Goal: Feedback & Contribution: Leave review/rating

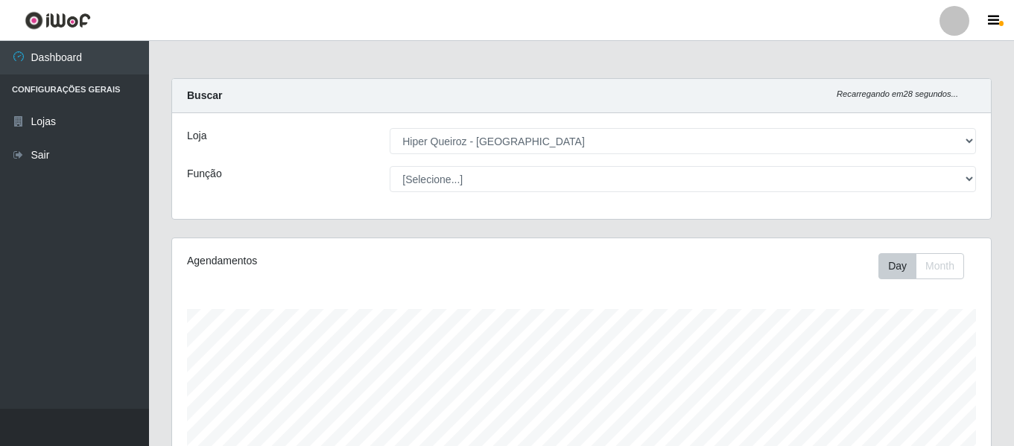
select select "497"
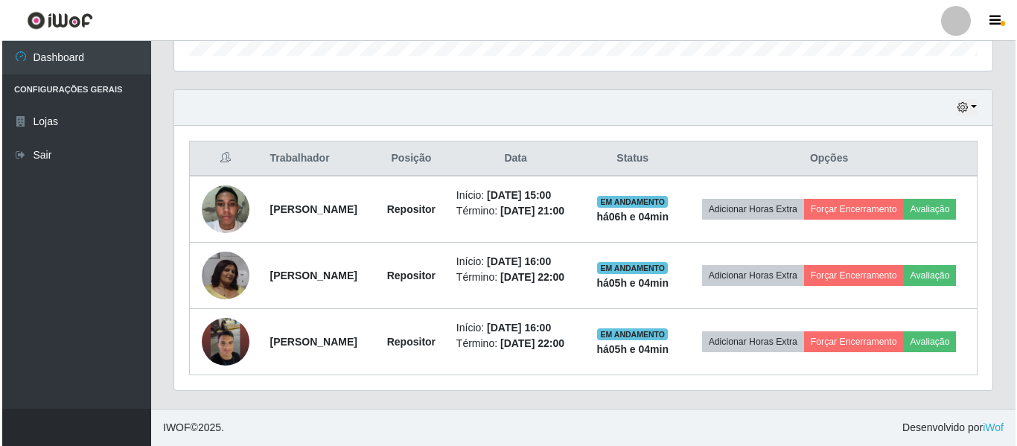
scroll to position [309, 819]
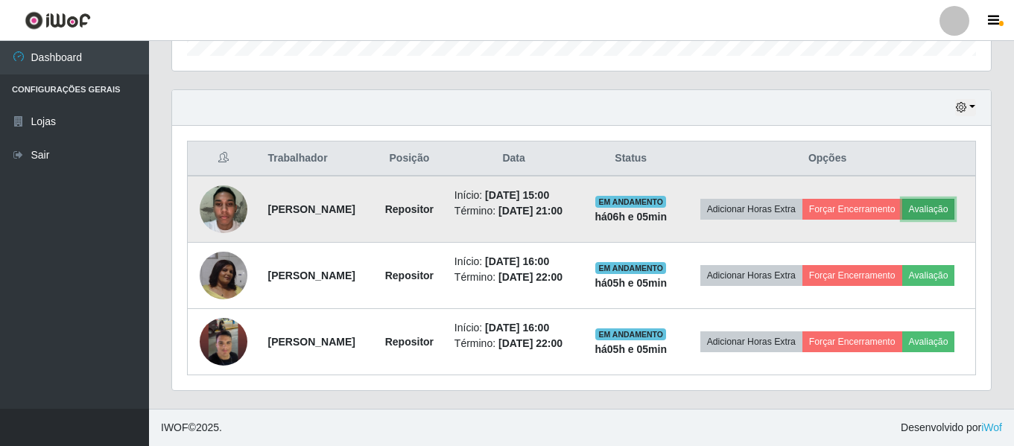
click at [927, 209] on button "Avaliação" at bounding box center [928, 209] width 53 height 21
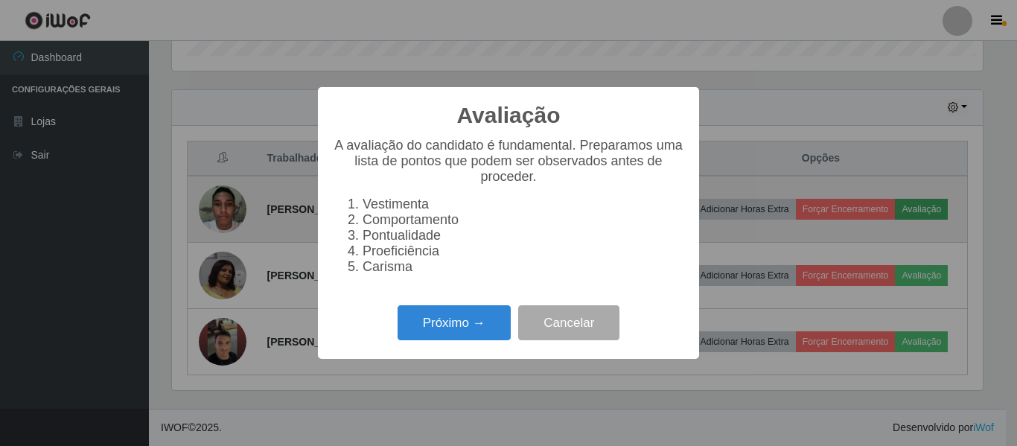
scroll to position [309, 811]
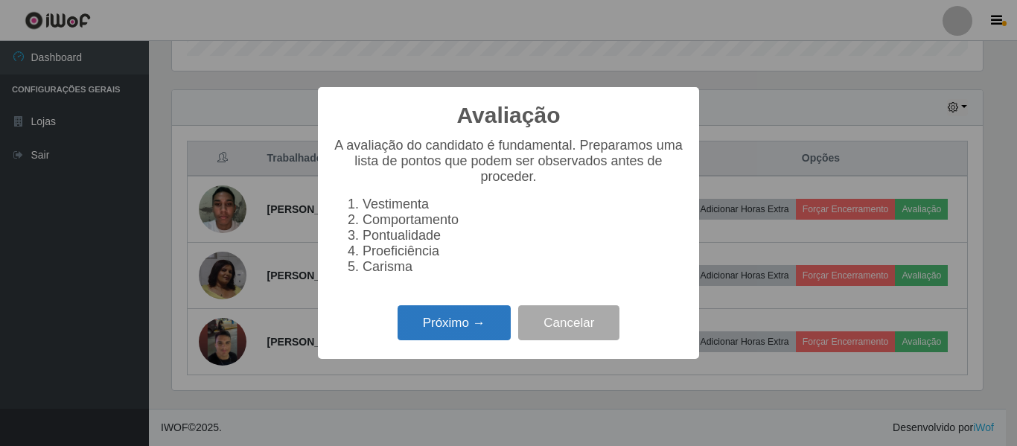
click at [463, 335] on button "Próximo →" at bounding box center [454, 322] width 113 height 35
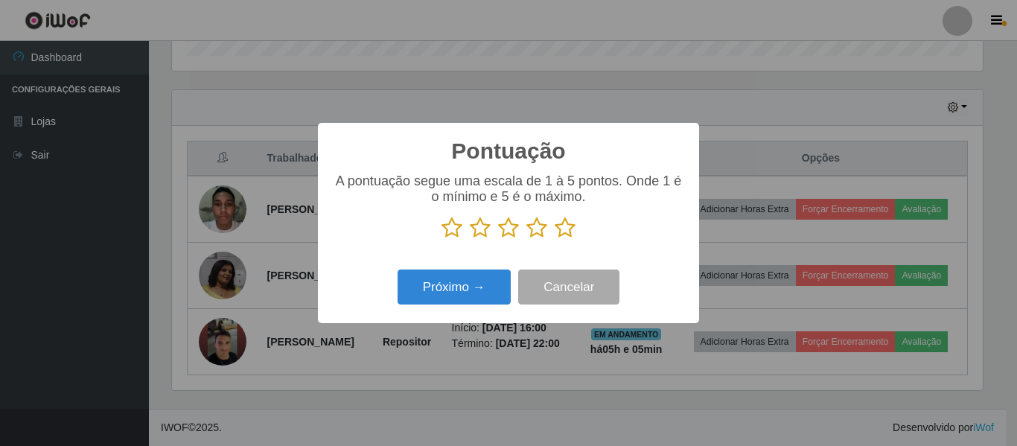
scroll to position [744530, 744028]
click at [450, 225] on icon at bounding box center [452, 228] width 21 height 22
click at [442, 239] on input "radio" at bounding box center [442, 239] width 0 height 0
click at [479, 230] on icon at bounding box center [480, 228] width 21 height 22
click at [470, 239] on input "radio" at bounding box center [470, 239] width 0 height 0
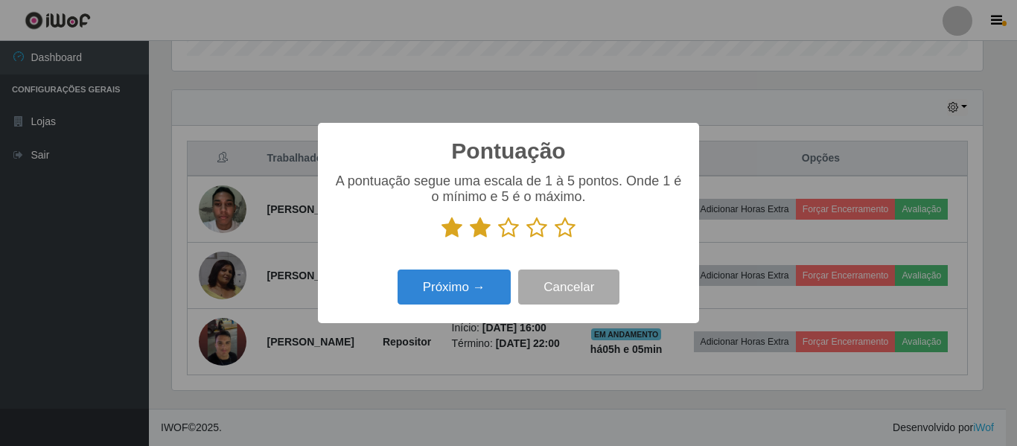
click at [504, 233] on icon at bounding box center [508, 228] width 21 height 22
click at [498, 239] on input "radio" at bounding box center [498, 239] width 0 height 0
drag, startPoint x: 533, startPoint y: 230, endPoint x: 548, endPoint y: 232, distance: 15.8
click at [534, 231] on icon at bounding box center [537, 228] width 21 height 22
click at [527, 239] on input "radio" at bounding box center [527, 239] width 0 height 0
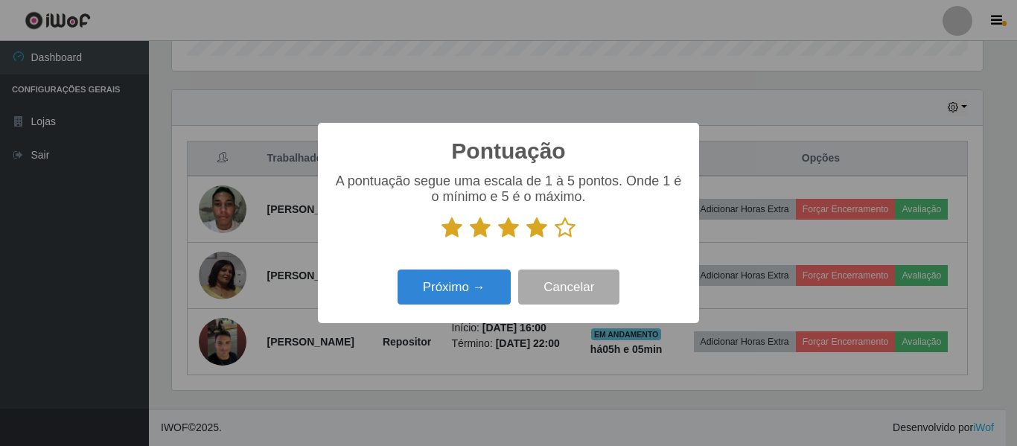
click at [562, 231] on icon at bounding box center [565, 228] width 21 height 22
click at [555, 239] on input "radio" at bounding box center [555, 239] width 0 height 0
click at [493, 285] on button "Próximo →" at bounding box center [454, 287] width 113 height 35
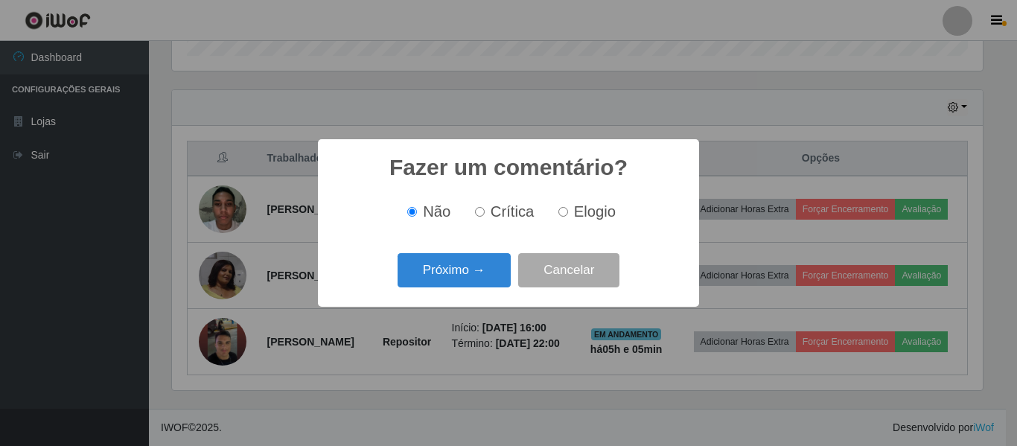
click at [563, 211] on input "Elogio" at bounding box center [564, 212] width 10 height 10
radio input "true"
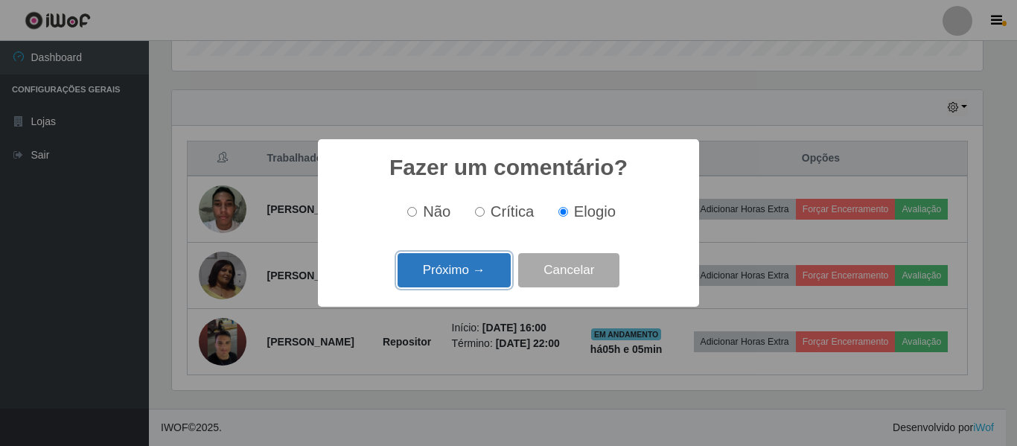
click at [494, 267] on button "Próximo →" at bounding box center [454, 270] width 113 height 35
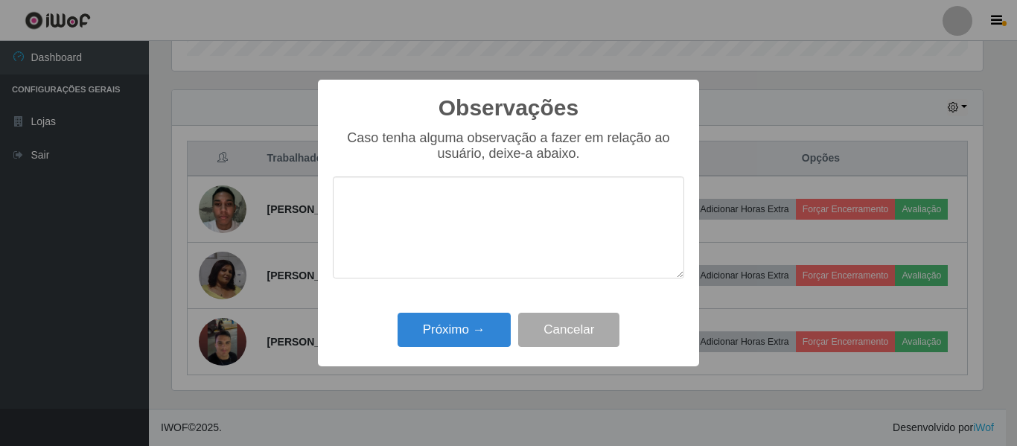
click at [435, 201] on textarea at bounding box center [509, 228] width 352 height 102
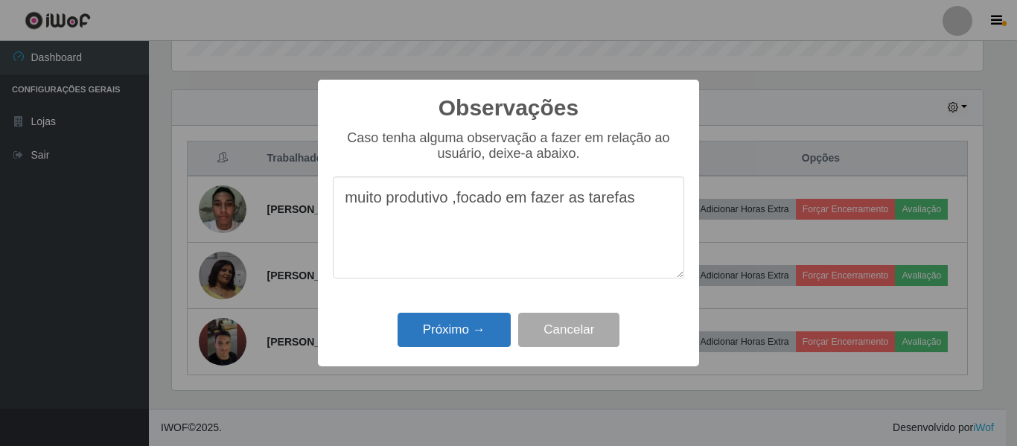
type textarea "muito produtivo ,focado em fazer as tarefas"
click at [471, 320] on button "Próximo →" at bounding box center [454, 330] width 113 height 35
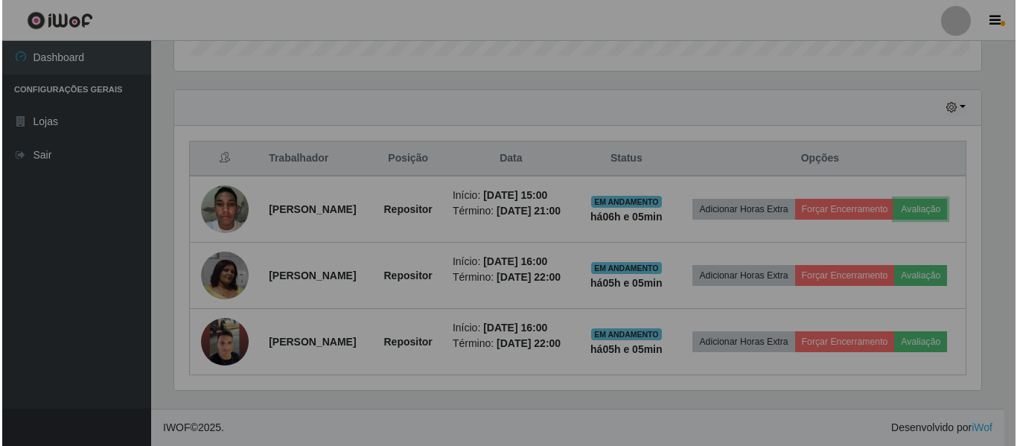
scroll to position [309, 819]
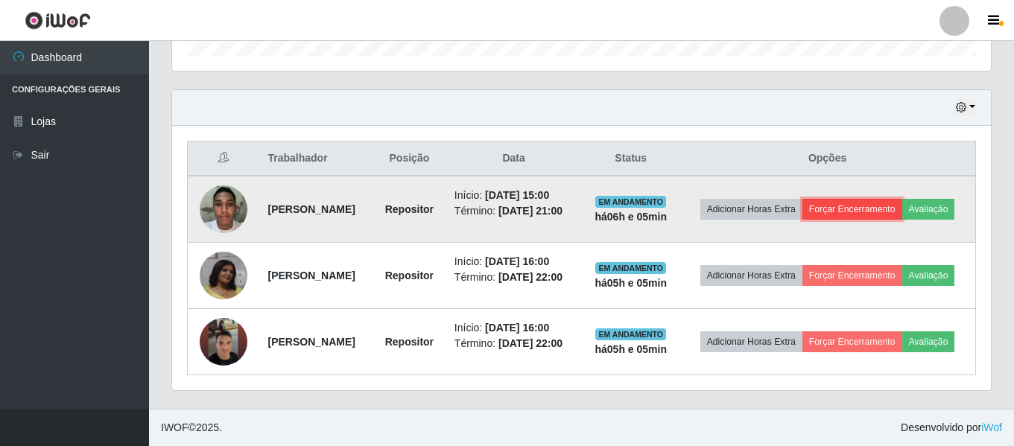
click at [892, 211] on button "Forçar Encerramento" at bounding box center [852, 209] width 100 height 21
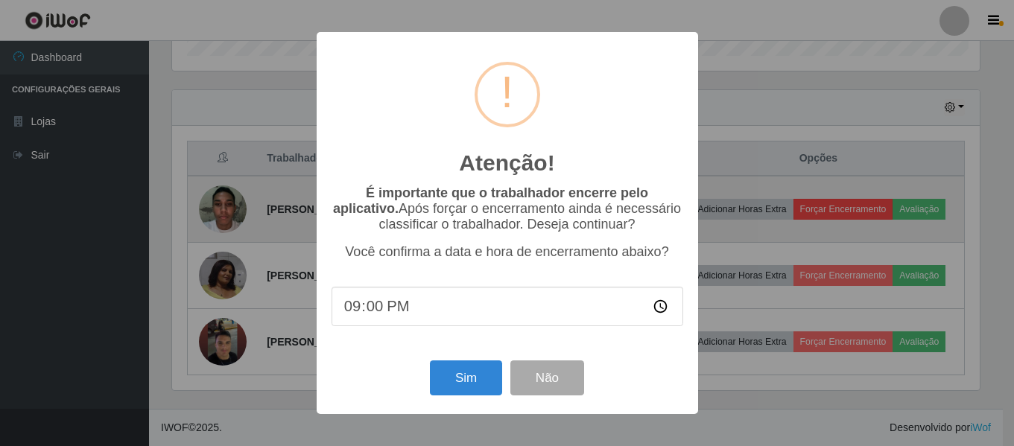
scroll to position [309, 811]
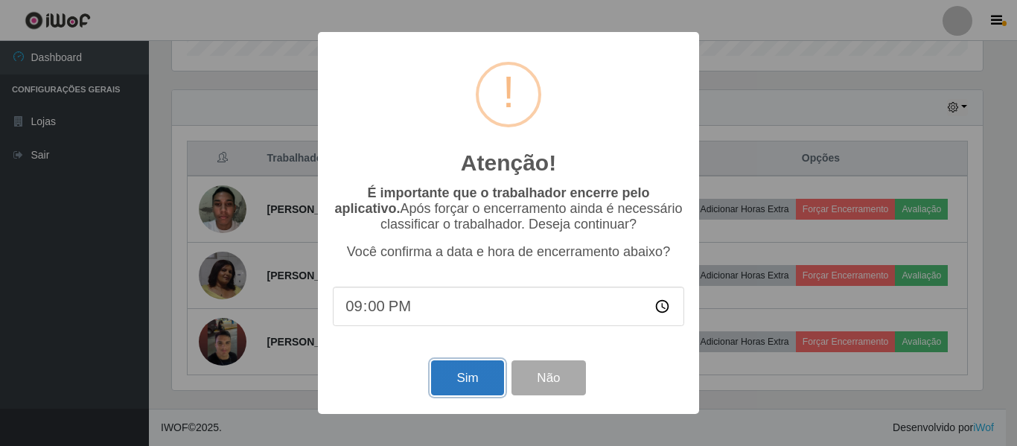
click at [477, 385] on button "Sim" at bounding box center [467, 378] width 72 height 35
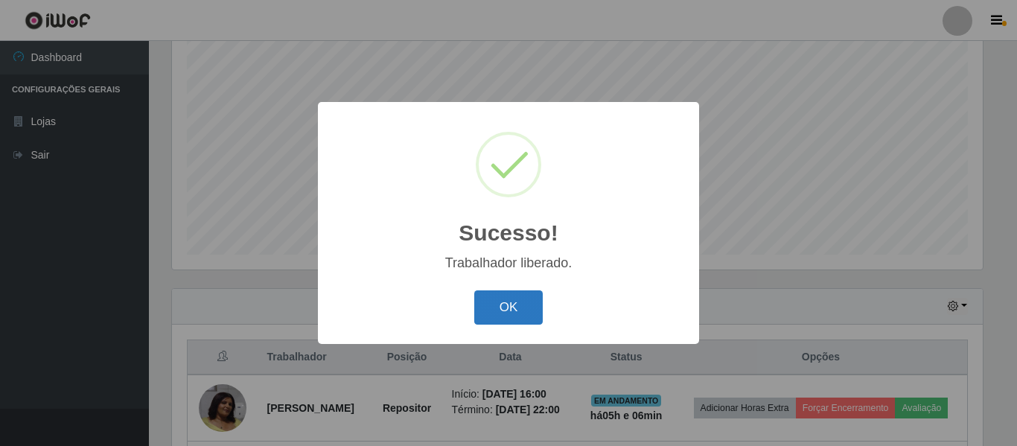
click at [506, 293] on button "OK" at bounding box center [508, 307] width 69 height 35
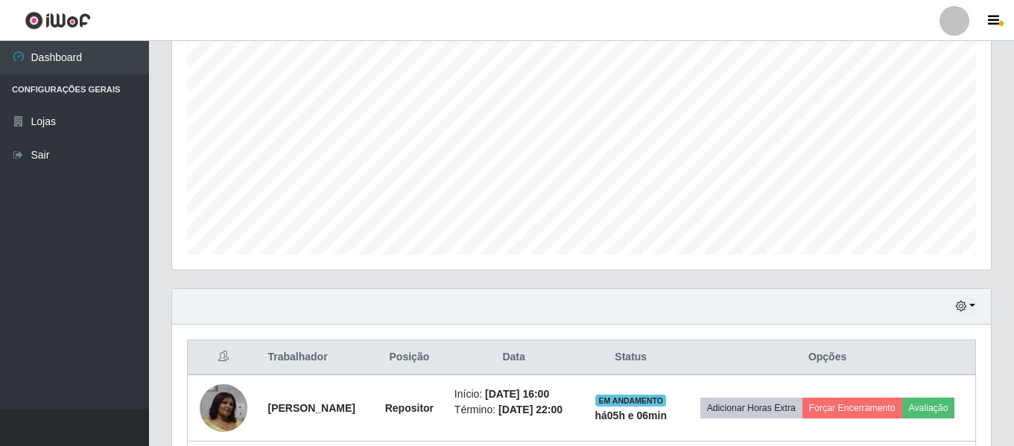
scroll to position [410, 0]
